Goal: Find specific page/section: Find specific page/section

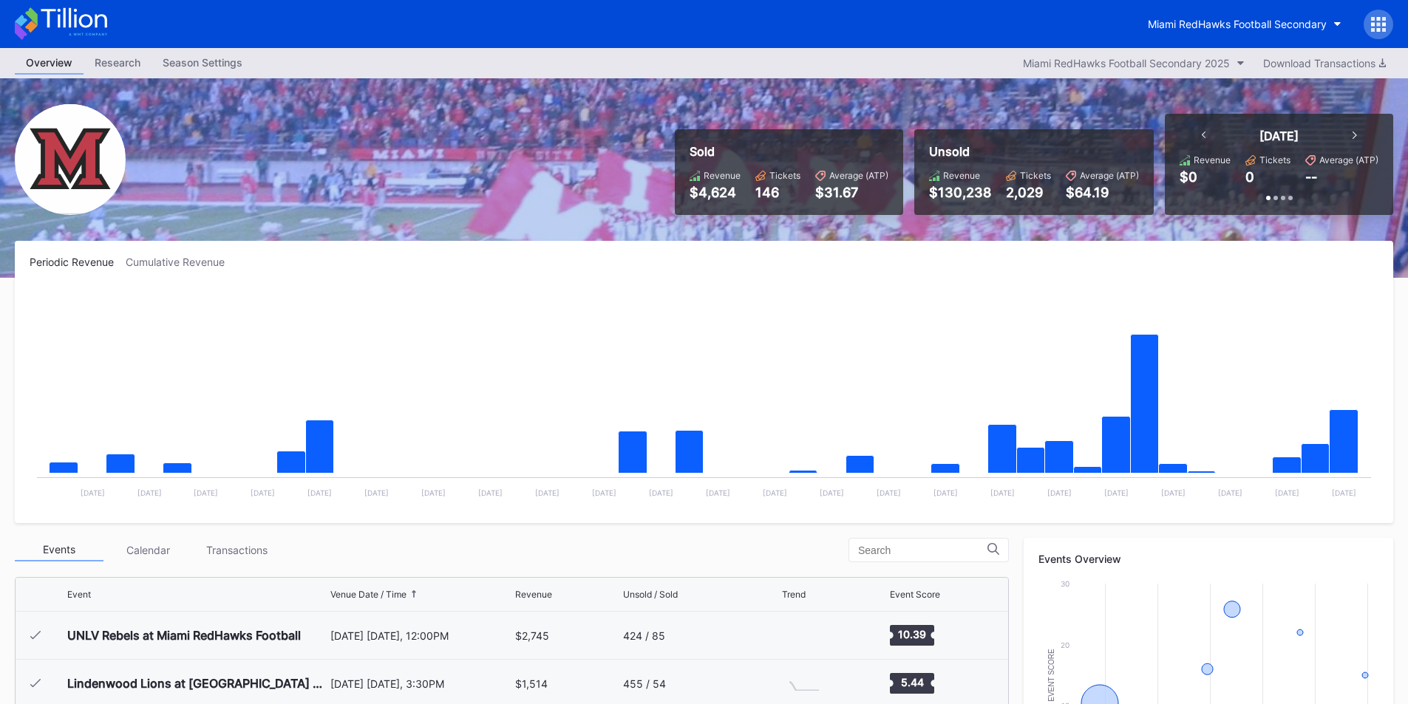
click at [1237, 23] on div "Miami RedHawks Football Secondary" at bounding box center [1236, 24] width 179 height 13
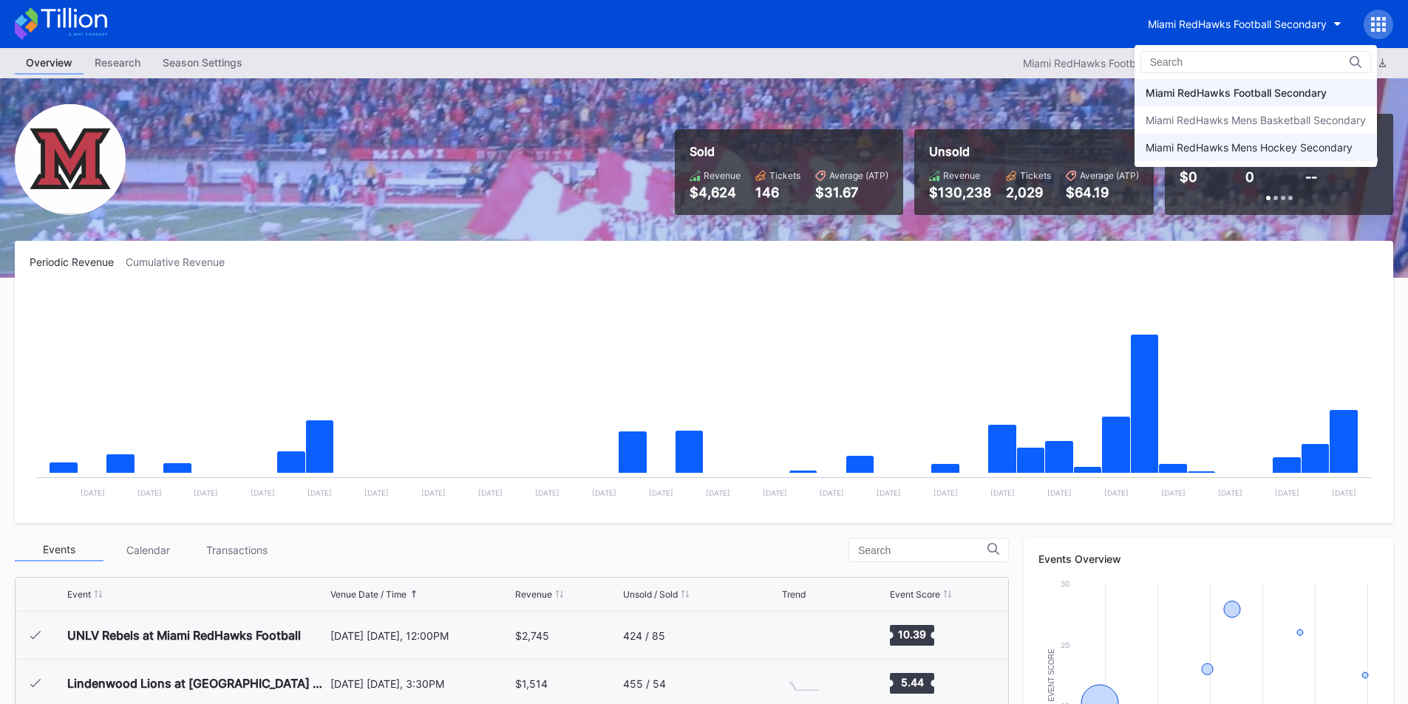
click at [1232, 150] on div "Miami RedHawks Mens Hockey Secondary" at bounding box center [1248, 147] width 207 height 13
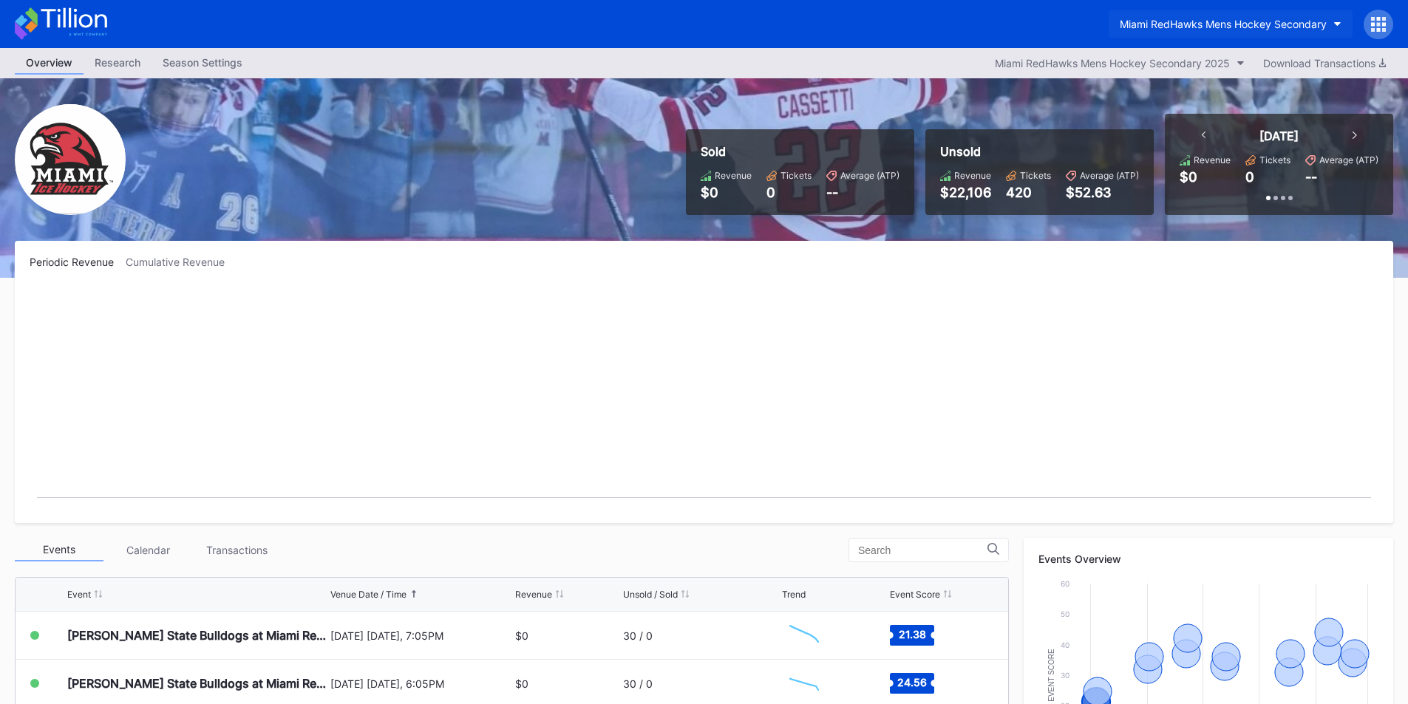
click at [1167, 33] on button "Miami RedHawks Mens Hockey Secondary" at bounding box center [1230, 23] width 244 height 27
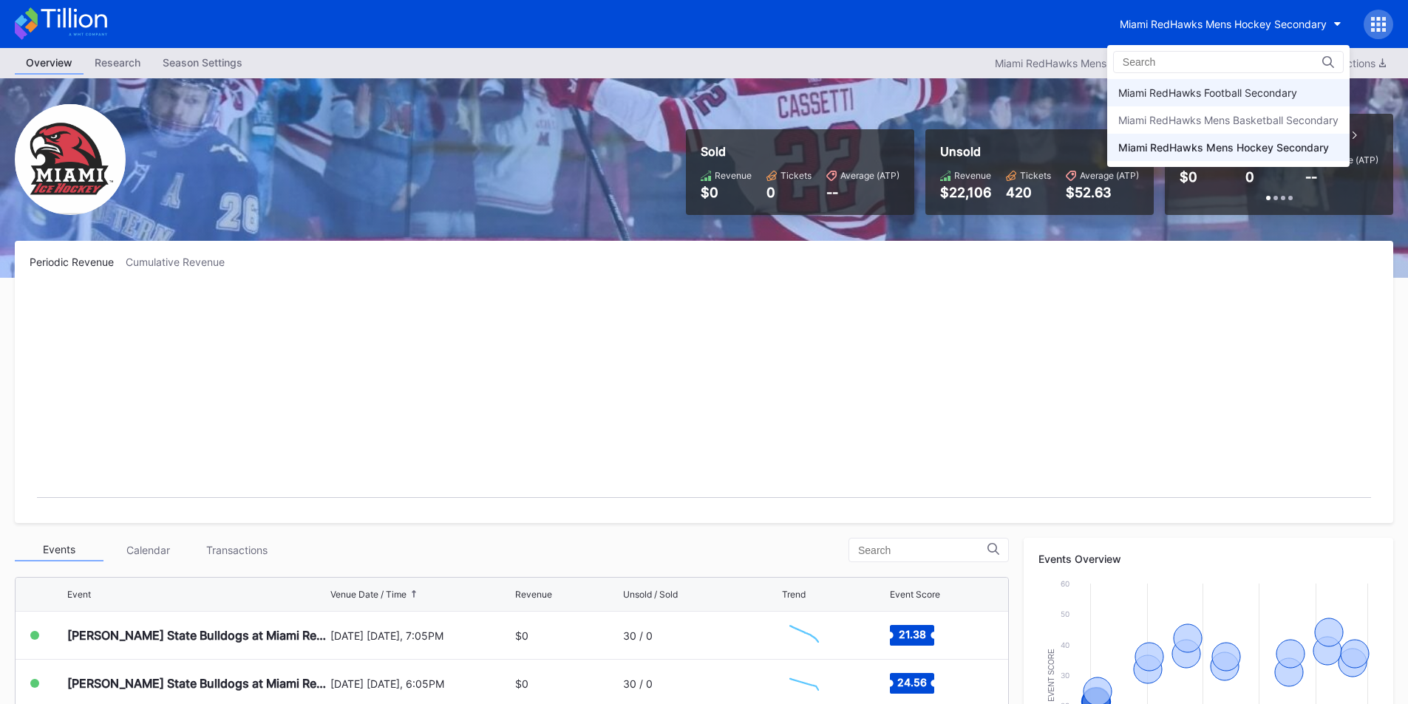
click at [1174, 93] on div "Miami RedHawks Football Secondary" at bounding box center [1207, 92] width 179 height 13
